Goal: Transaction & Acquisition: Obtain resource

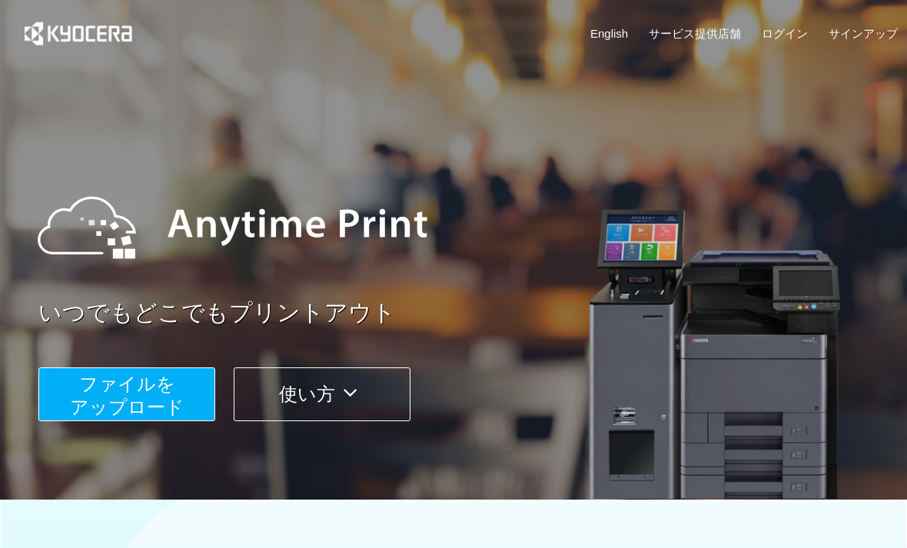
click at [165, 387] on span "ファイルを ​​アップロード" at bounding box center [127, 396] width 115 height 44
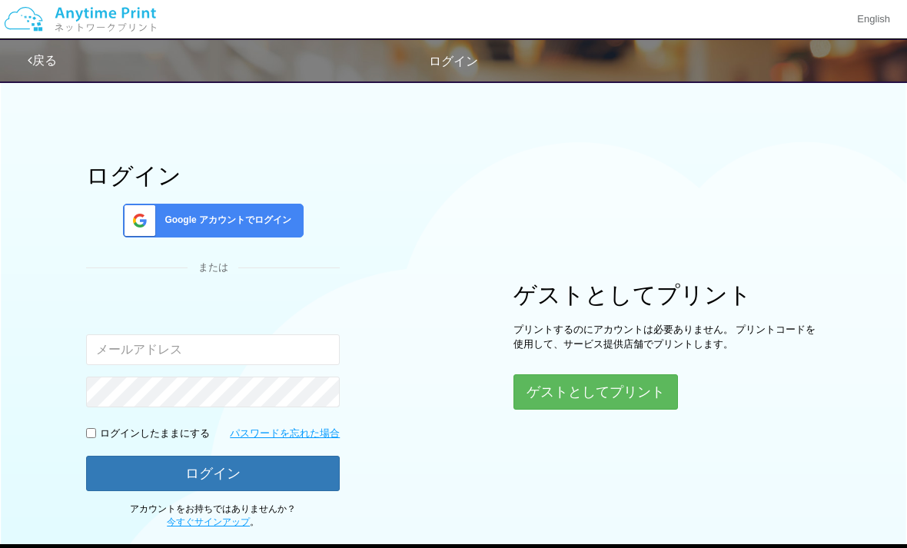
click at [638, 389] on button "ゲストとしてプリント" at bounding box center [596, 392] width 165 height 35
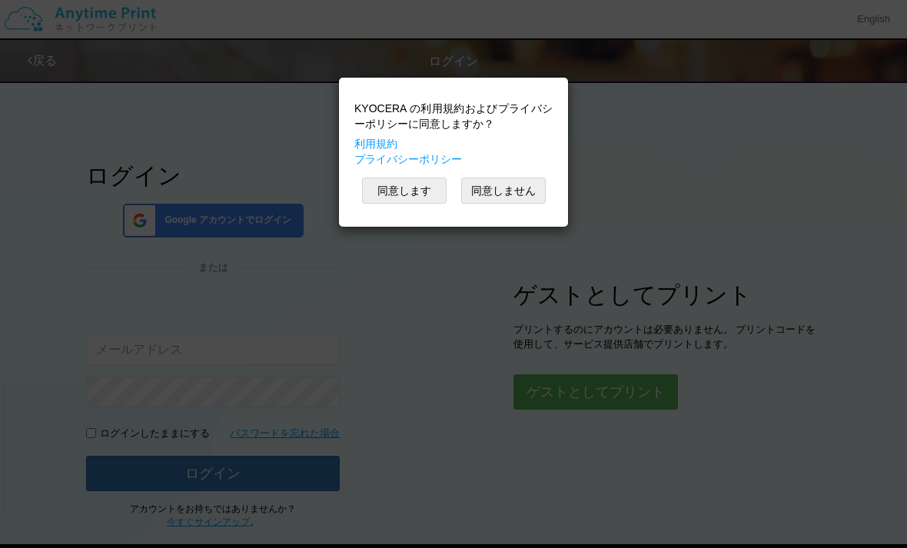
click at [411, 189] on button "同意します" at bounding box center [404, 191] width 85 height 26
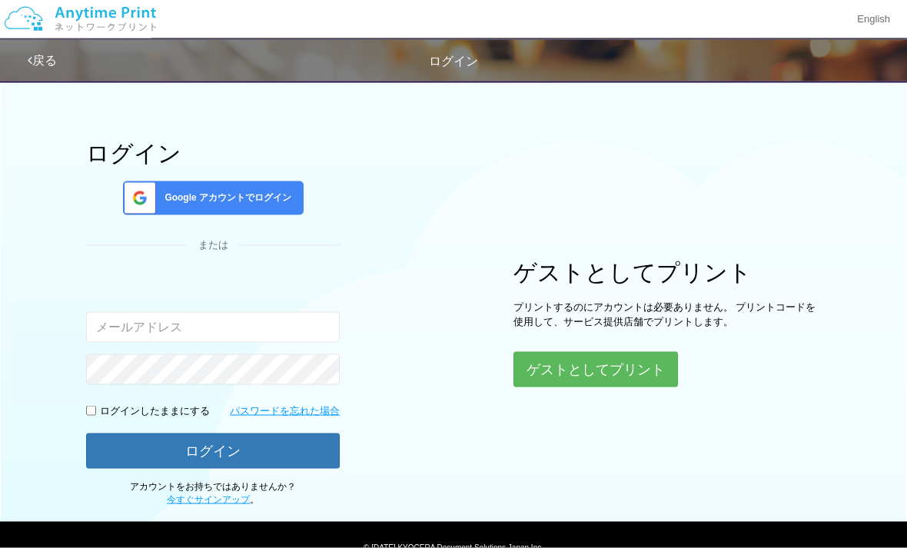
scroll to position [17, 0]
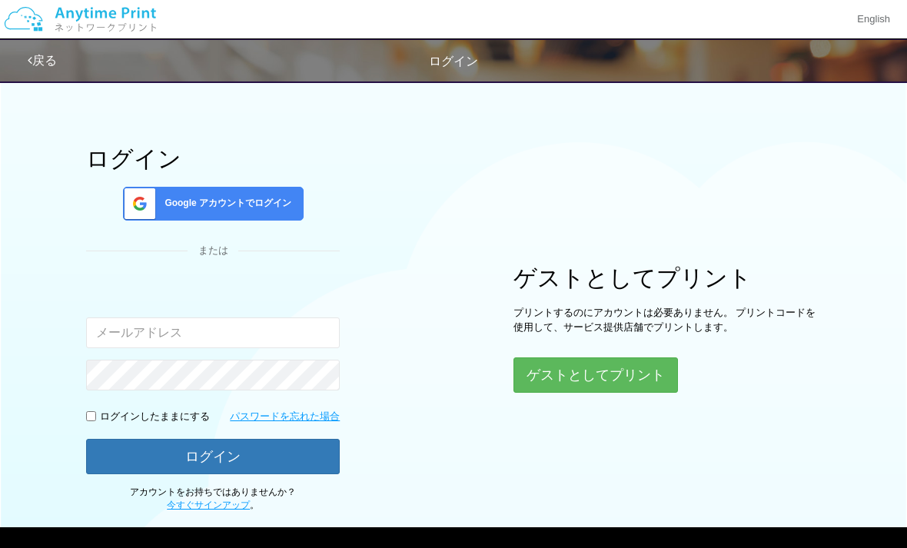
click at [634, 373] on button "ゲストとしてプリント" at bounding box center [596, 375] width 165 height 35
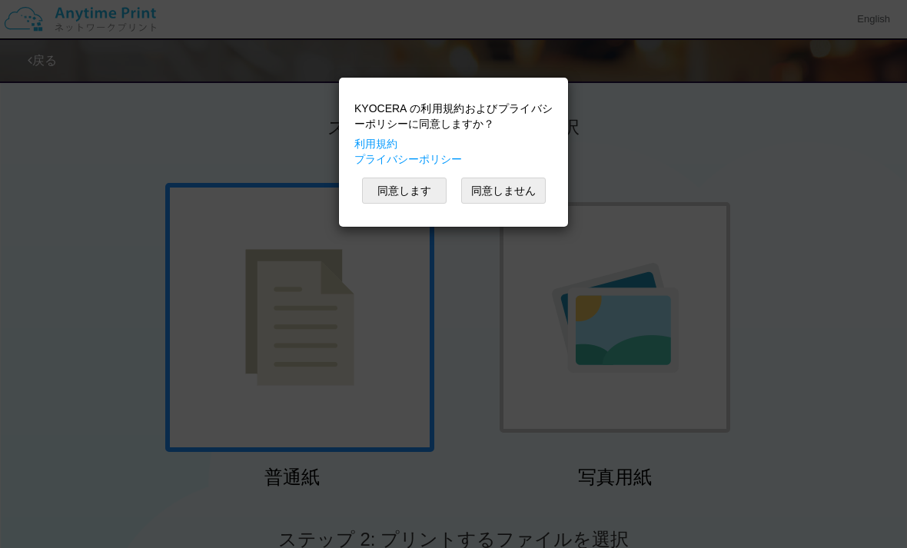
click at [408, 202] on button "同意します" at bounding box center [404, 191] width 85 height 26
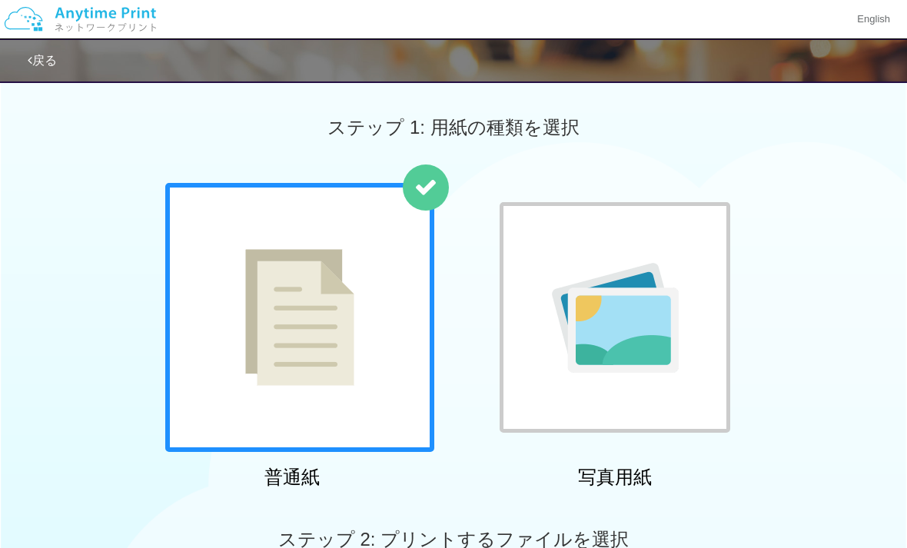
click at [393, 384] on div at bounding box center [299, 317] width 269 height 269
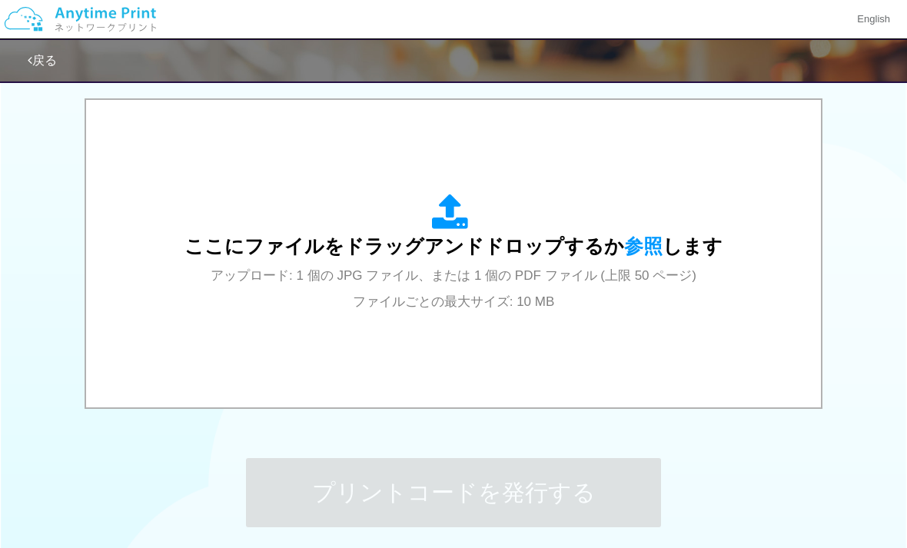
scroll to position [489, 0]
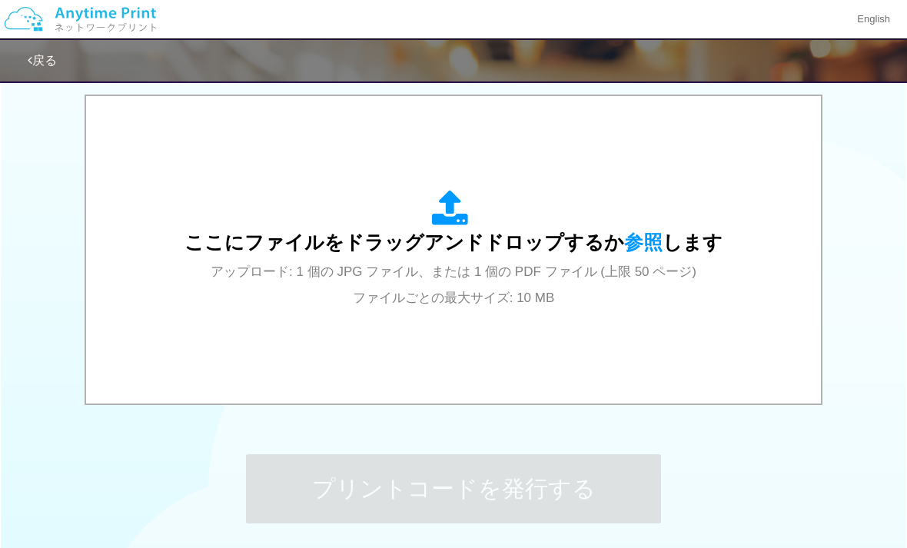
click at [612, 294] on div "ここにファイルをドラッグアンドドロップするか 参照 します アップロード: 1 個の JPG ファイル、または 1 個の PDF ファイル (上限 50 ペー…" at bounding box center [454, 250] width 538 height 120
click at [598, 263] on div "ここにファイルをドラッグアンドドロップするか 参照 します アップロード: 1 個の JPG ファイル、または 1 個の PDF ファイル (上限 50 ペー…" at bounding box center [454, 250] width 538 height 120
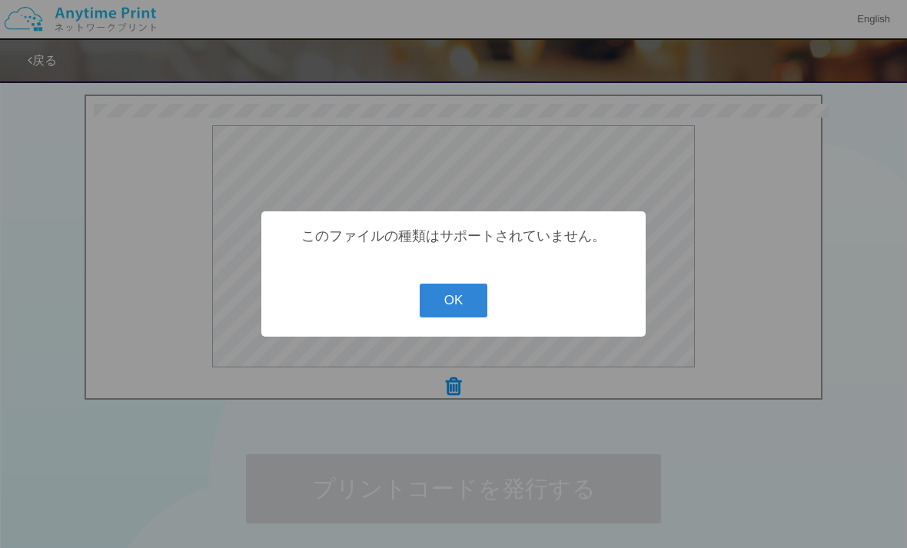
click at [472, 318] on button "OK" at bounding box center [454, 301] width 68 height 34
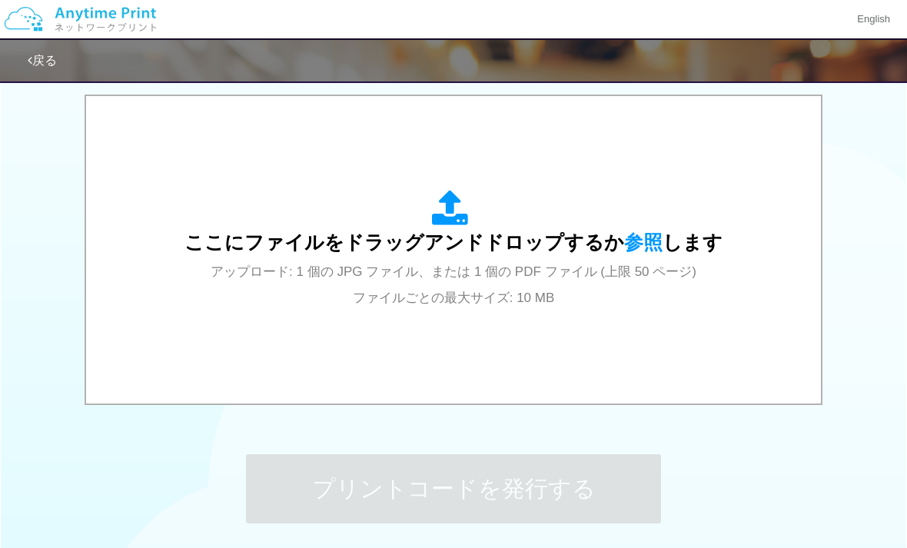
scroll to position [481, 0]
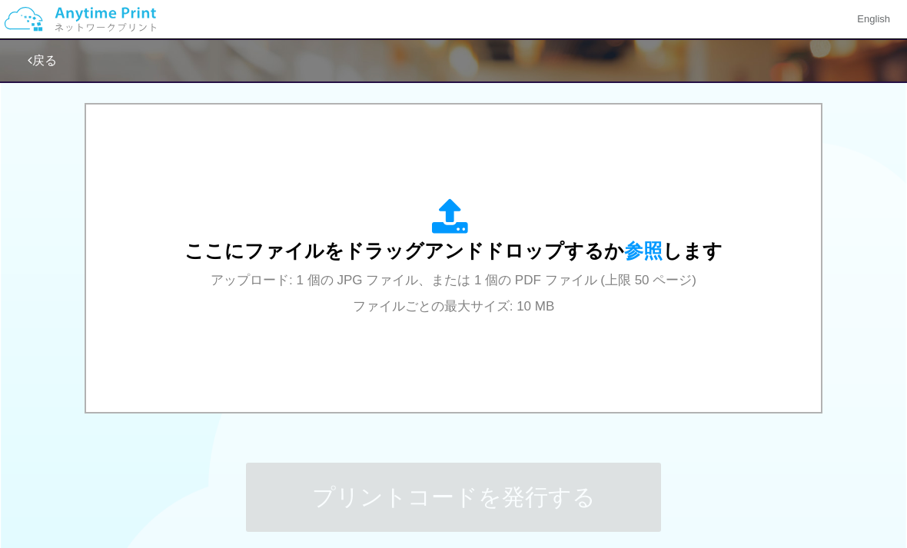
click at [615, 314] on div "ここにファイルをドラッグアンドドロップするか 参照 します アップロード: 1 個の JPG ファイル、または 1 個の PDF ファイル (上限 50 ペー…" at bounding box center [454, 258] width 538 height 120
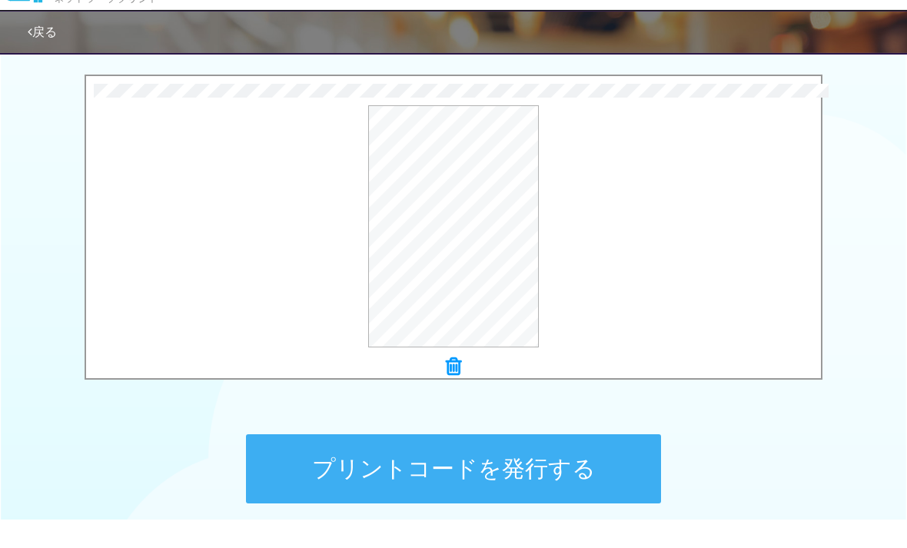
scroll to position [571, 0]
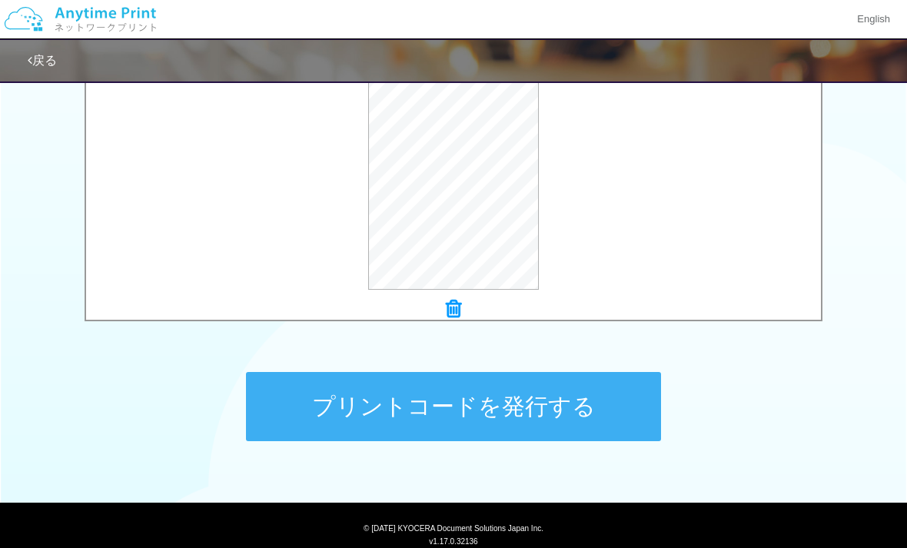
click at [588, 397] on button "プリントコードを発行する" at bounding box center [453, 406] width 415 height 69
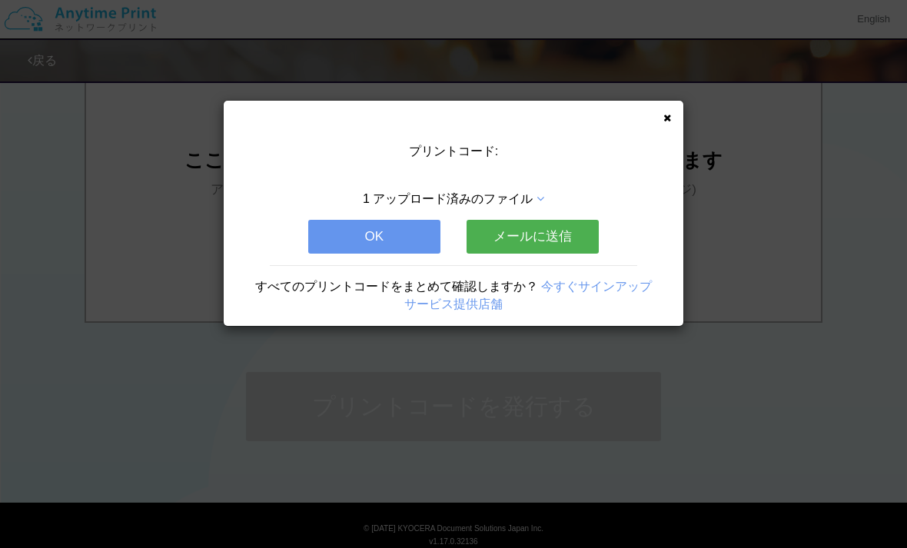
scroll to position [0, 0]
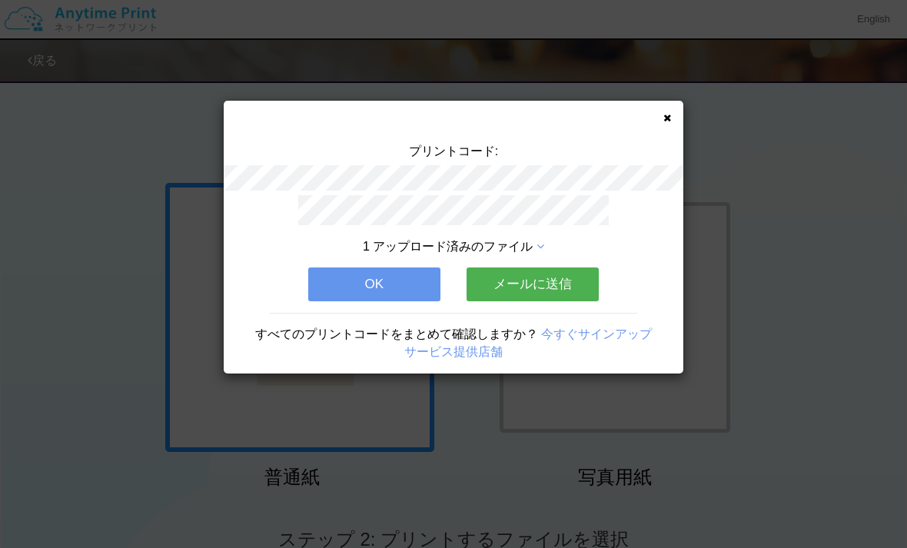
click at [556, 282] on button "メールに送信" at bounding box center [533, 285] width 132 height 34
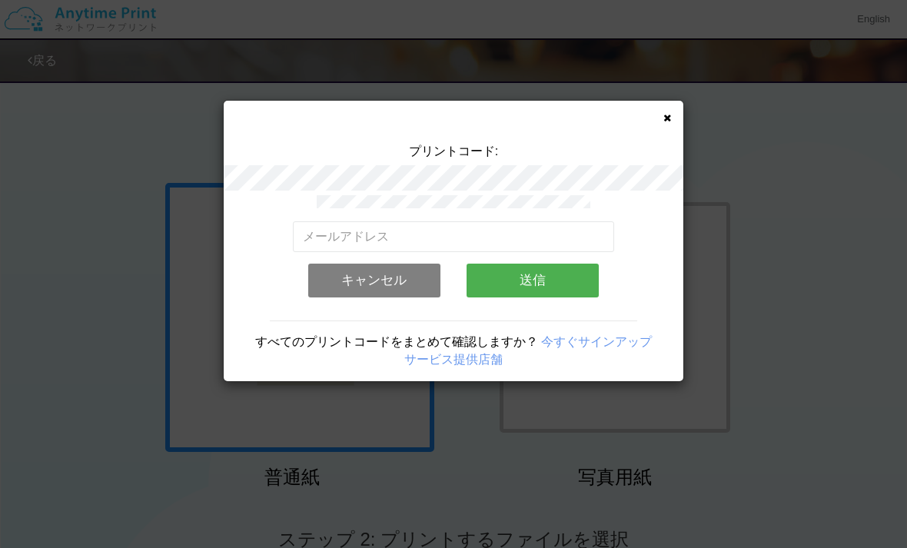
click at [665, 122] on icon at bounding box center [668, 118] width 8 height 10
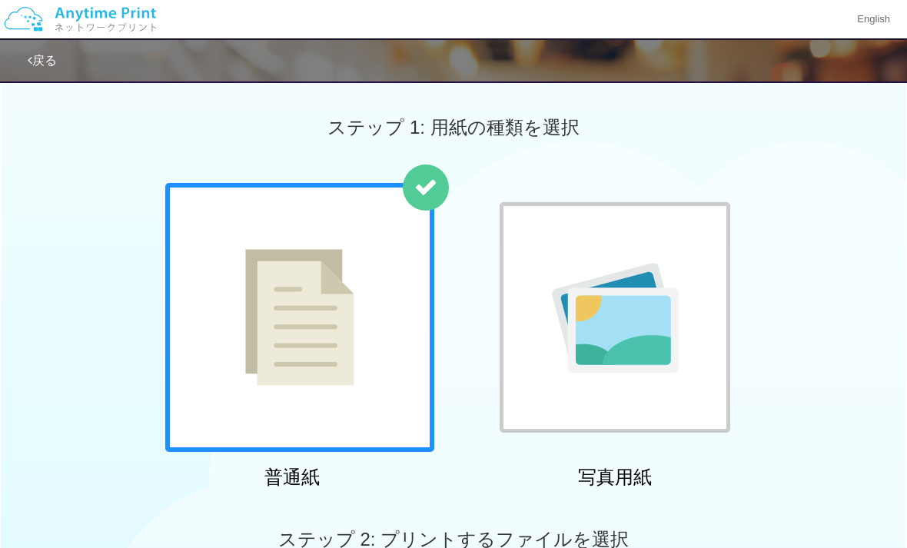
click at [668, 116] on div at bounding box center [453, 274] width 907 height 548
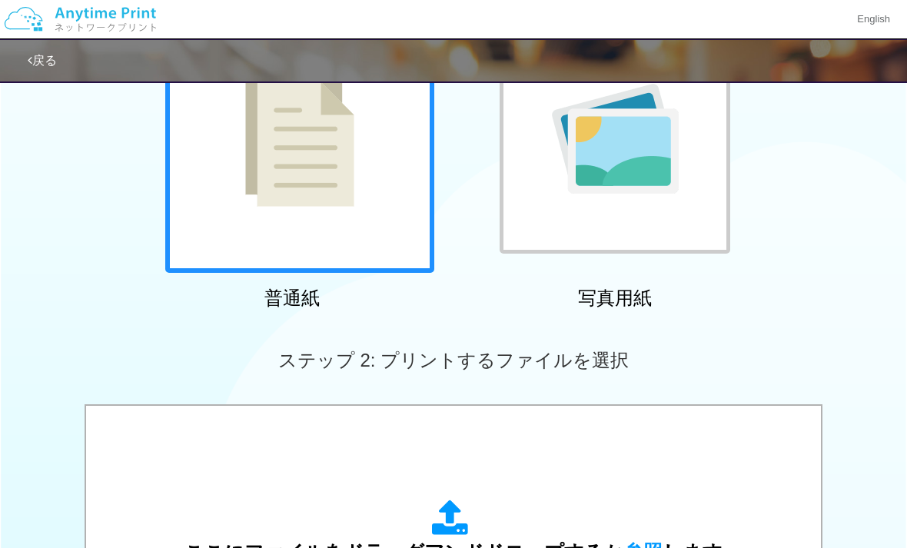
scroll to position [571, 0]
